Goal: Task Accomplishment & Management: Use online tool/utility

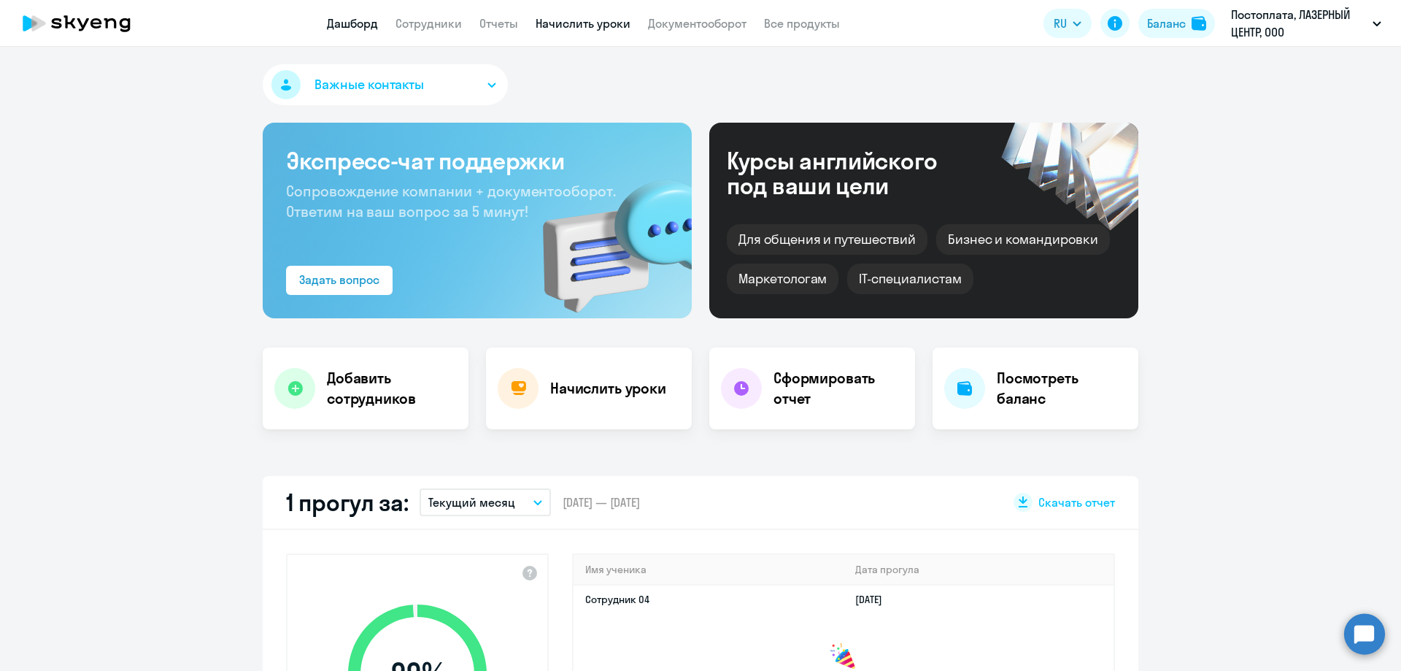
click at [600, 28] on link "Начислить уроки" at bounding box center [583, 23] width 95 height 15
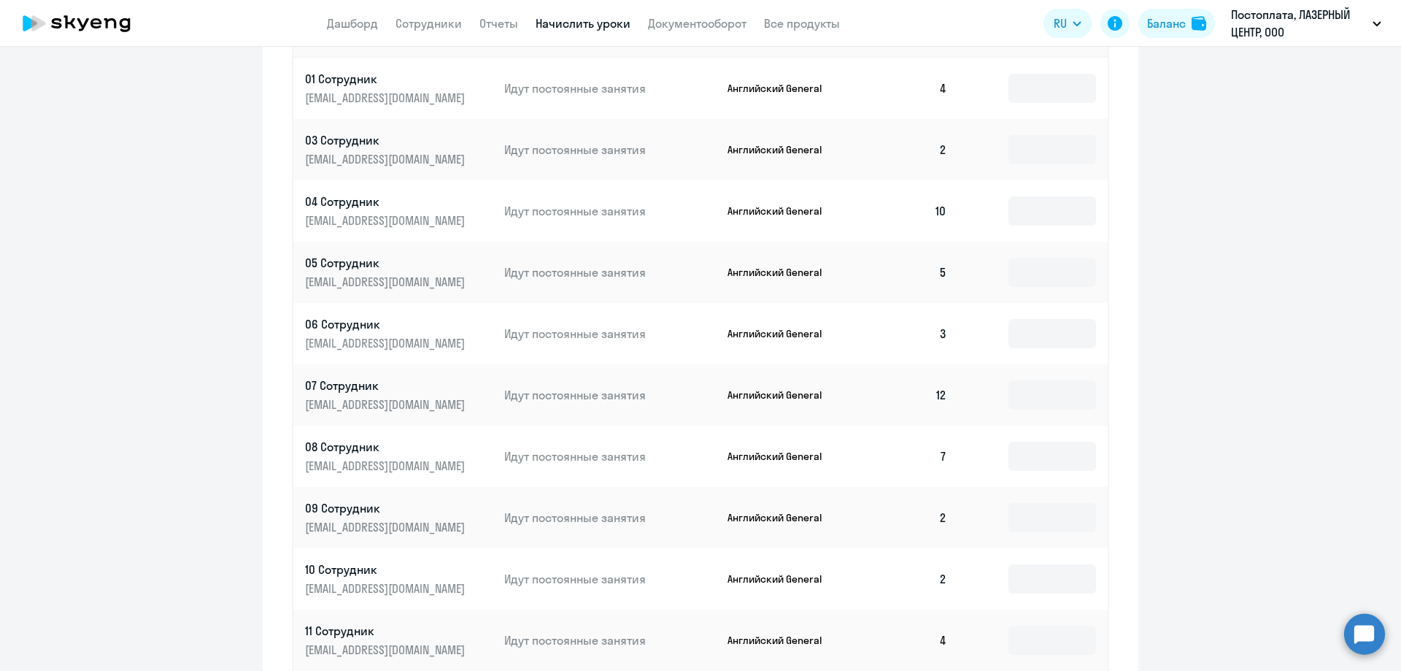
scroll to position [713, 0]
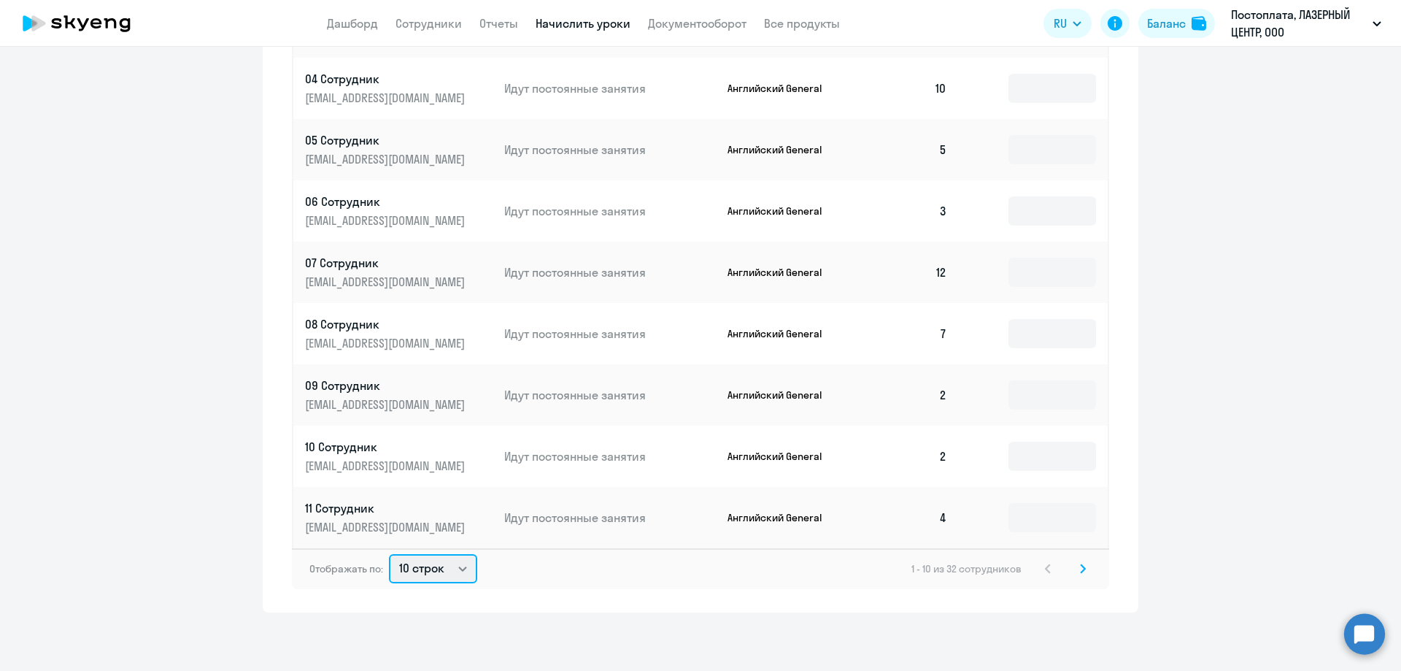
click at [449, 565] on select "10 строк 30 строк 50 строк" at bounding box center [433, 568] width 88 height 29
select select "50"
click at [389, 554] on select "10 строк 30 строк 50 строк" at bounding box center [433, 568] width 88 height 29
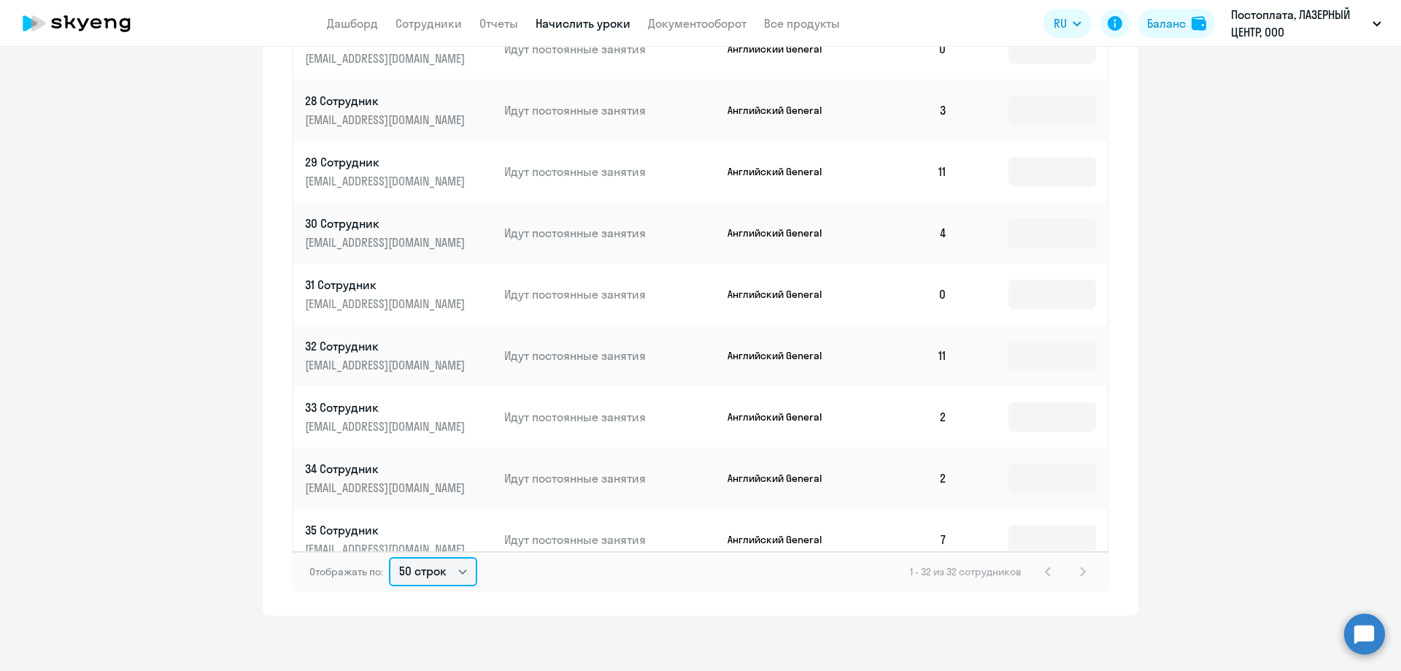
scroll to position [726, 0]
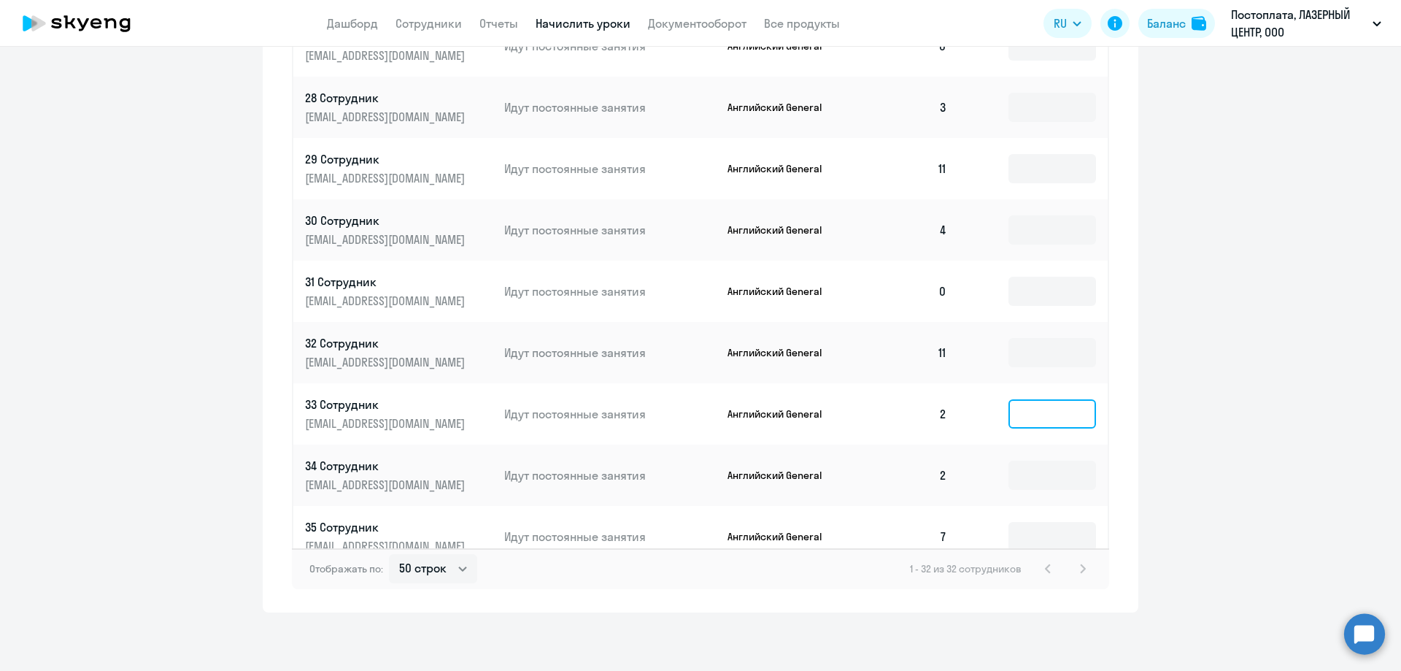
click at [1008, 399] on input at bounding box center [1052, 413] width 88 height 29
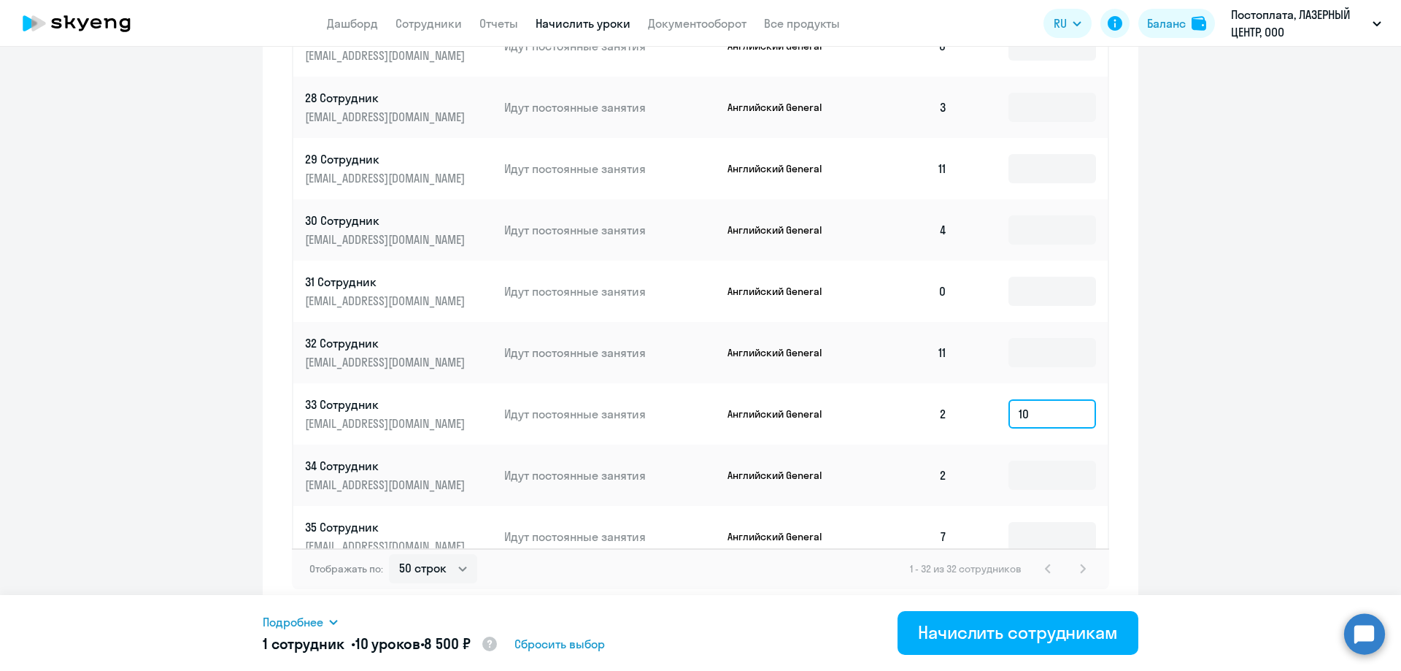
type input "10"
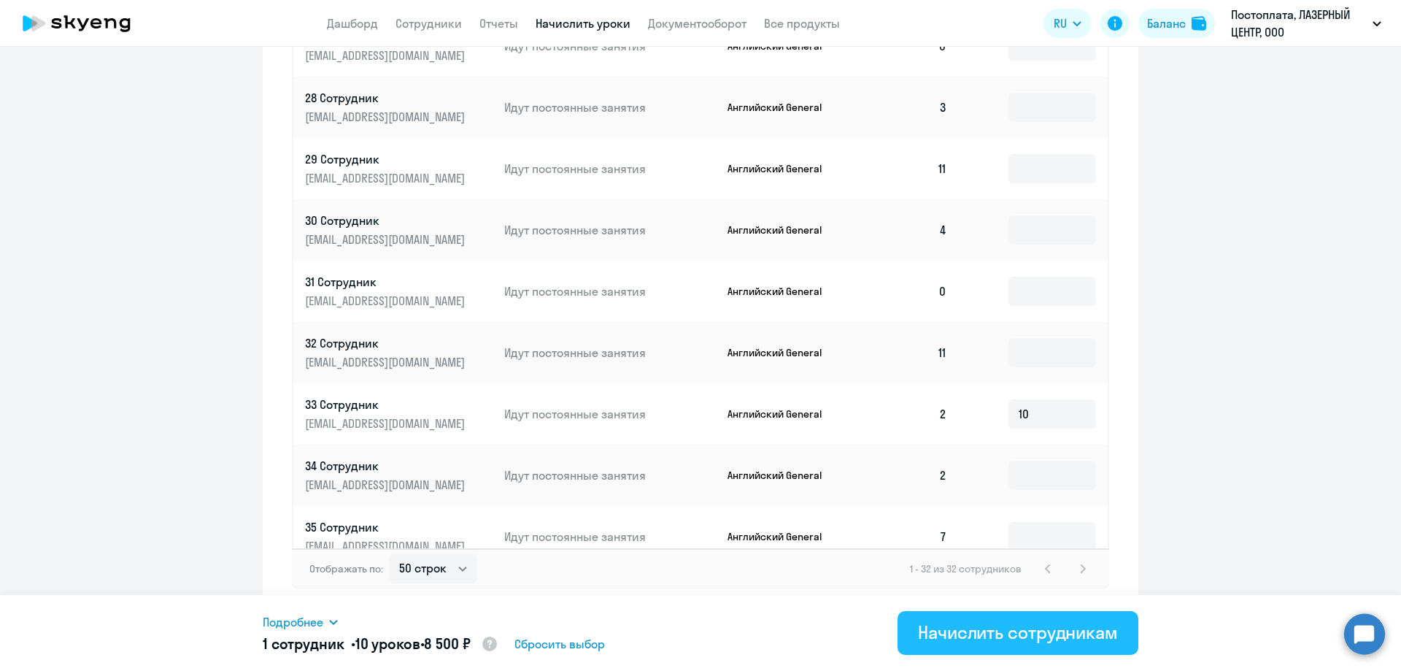
click at [989, 637] on div "Начислить сотрудникам" at bounding box center [1018, 631] width 200 height 23
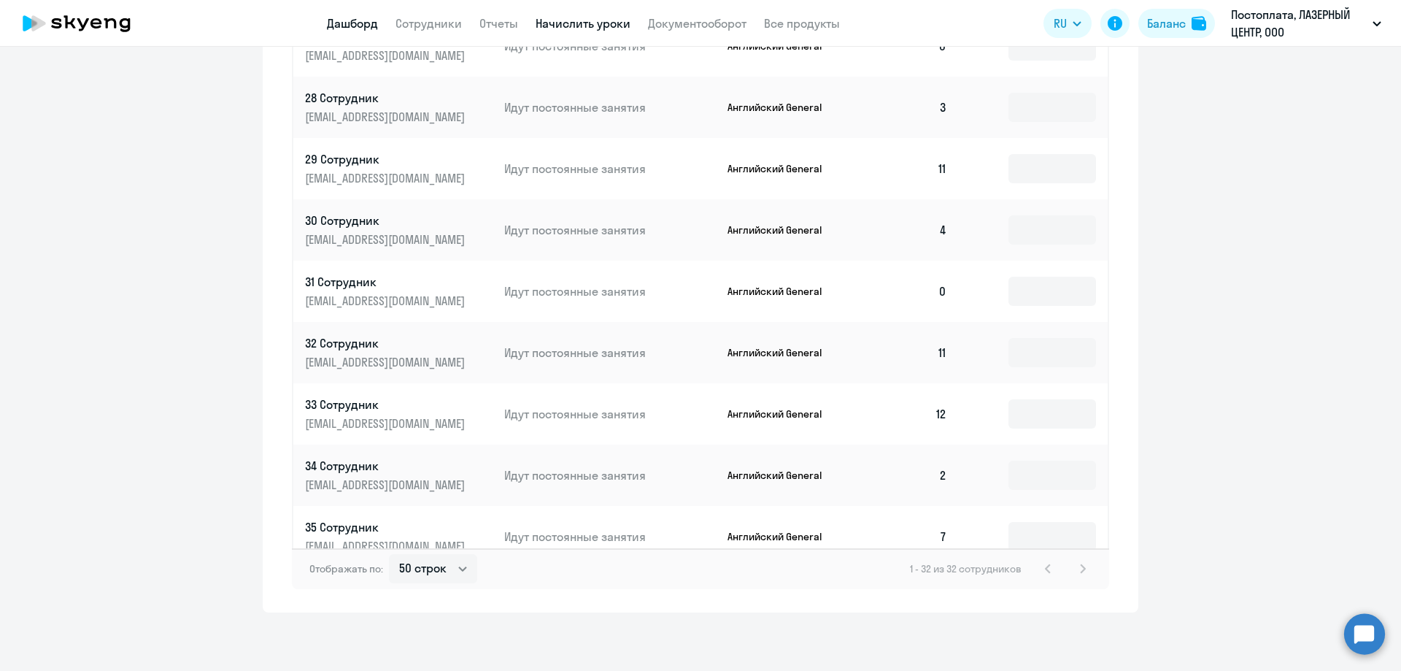
click at [356, 18] on link "Дашборд" at bounding box center [352, 23] width 51 height 15
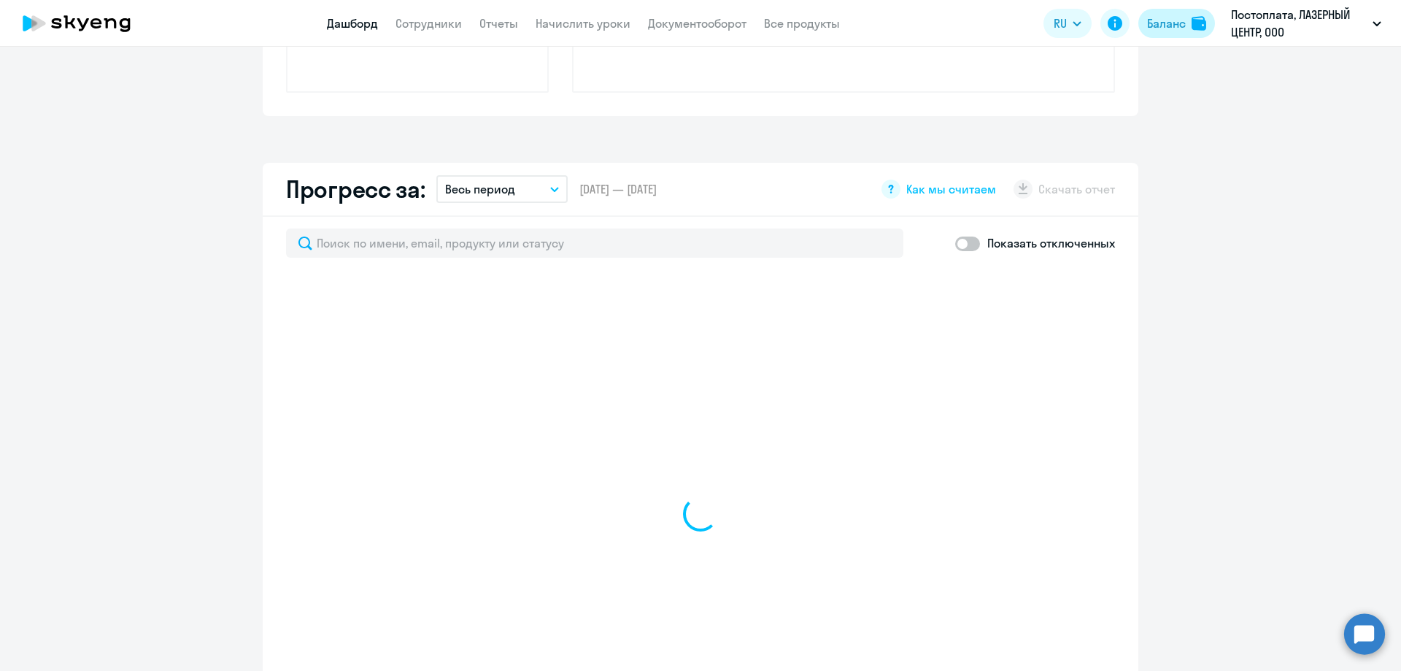
scroll to position [828, 0]
